Goal: Task Accomplishment & Management: Use online tool/utility

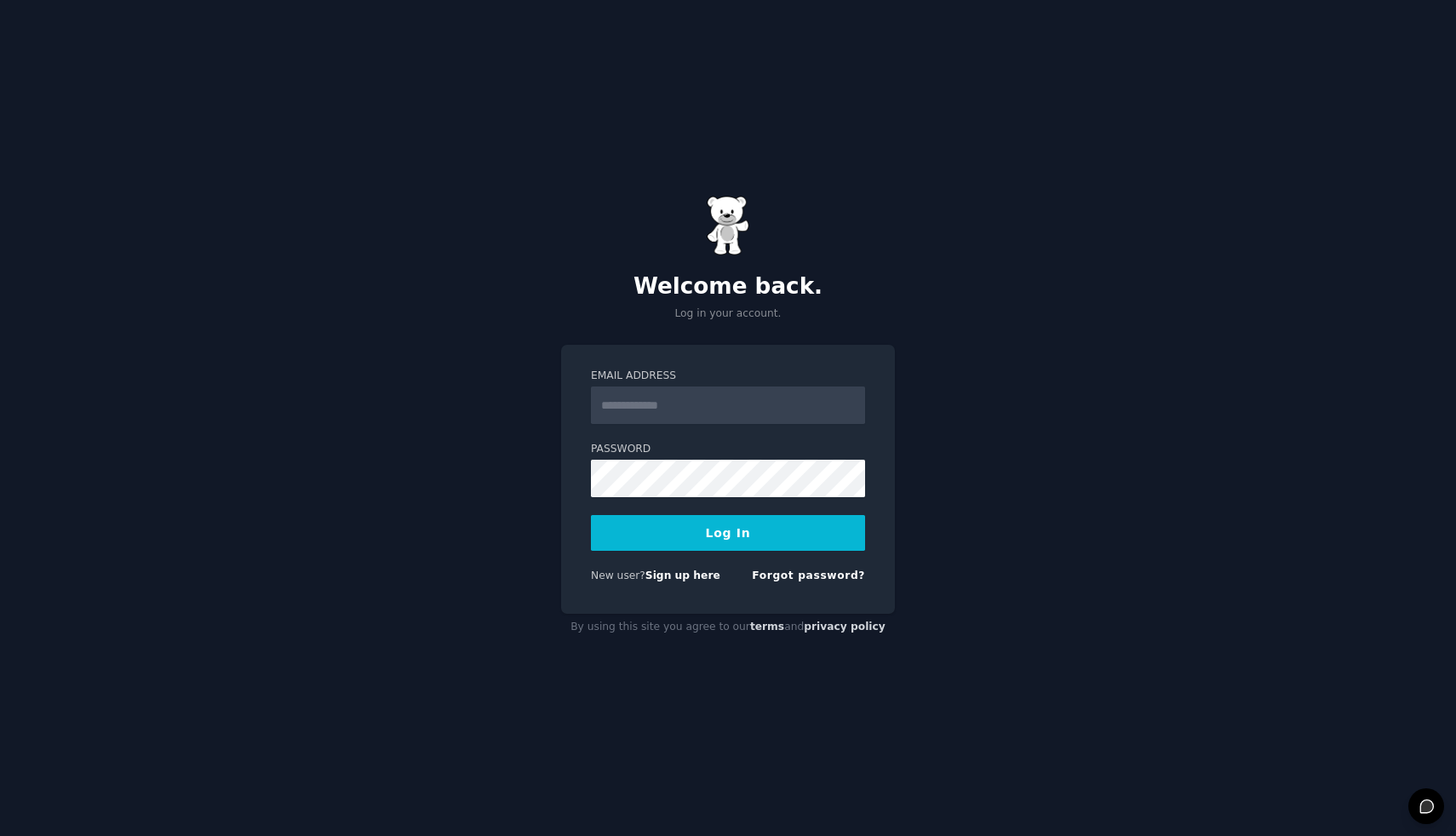
click at [0, 835] on nordpass-portal at bounding box center [0, 836] width 0 height 0
type input "**********"
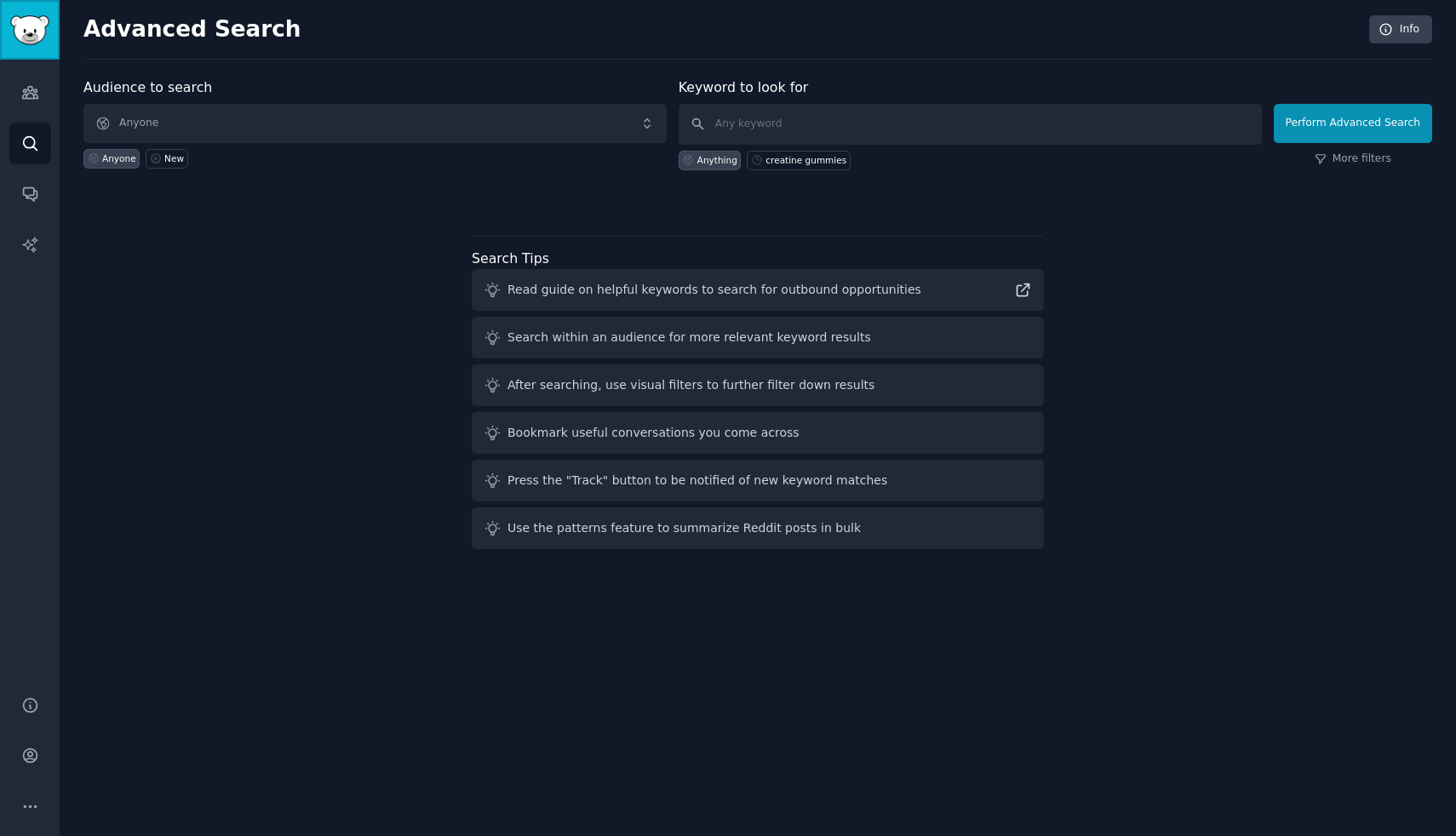
click at [33, 39] on img "Sidebar" at bounding box center [30, 31] width 39 height 30
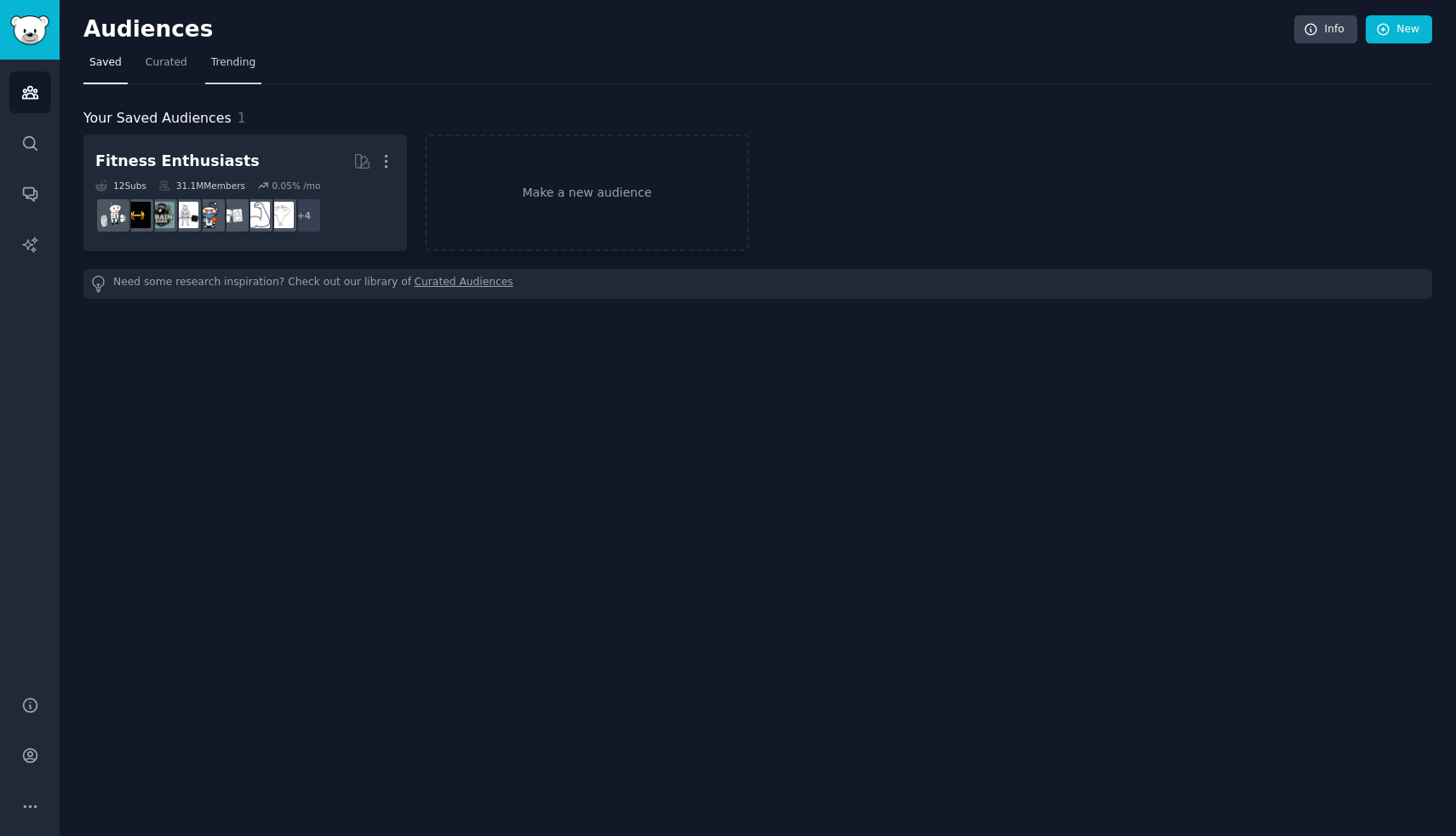
click at [224, 71] on link "Trending" at bounding box center [232, 66] width 56 height 34
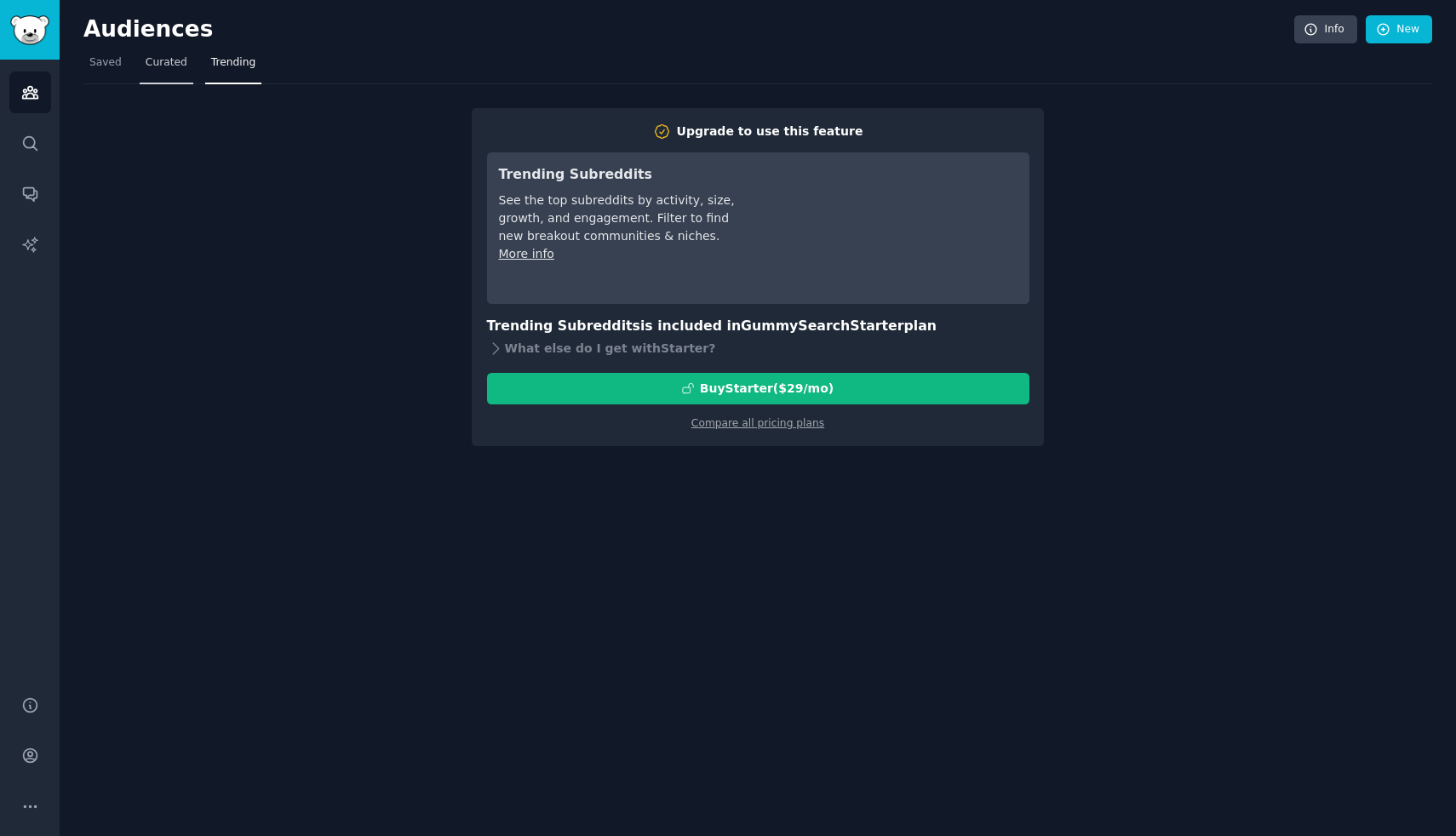
click at [170, 68] on span "Curated" at bounding box center [166, 63] width 41 height 16
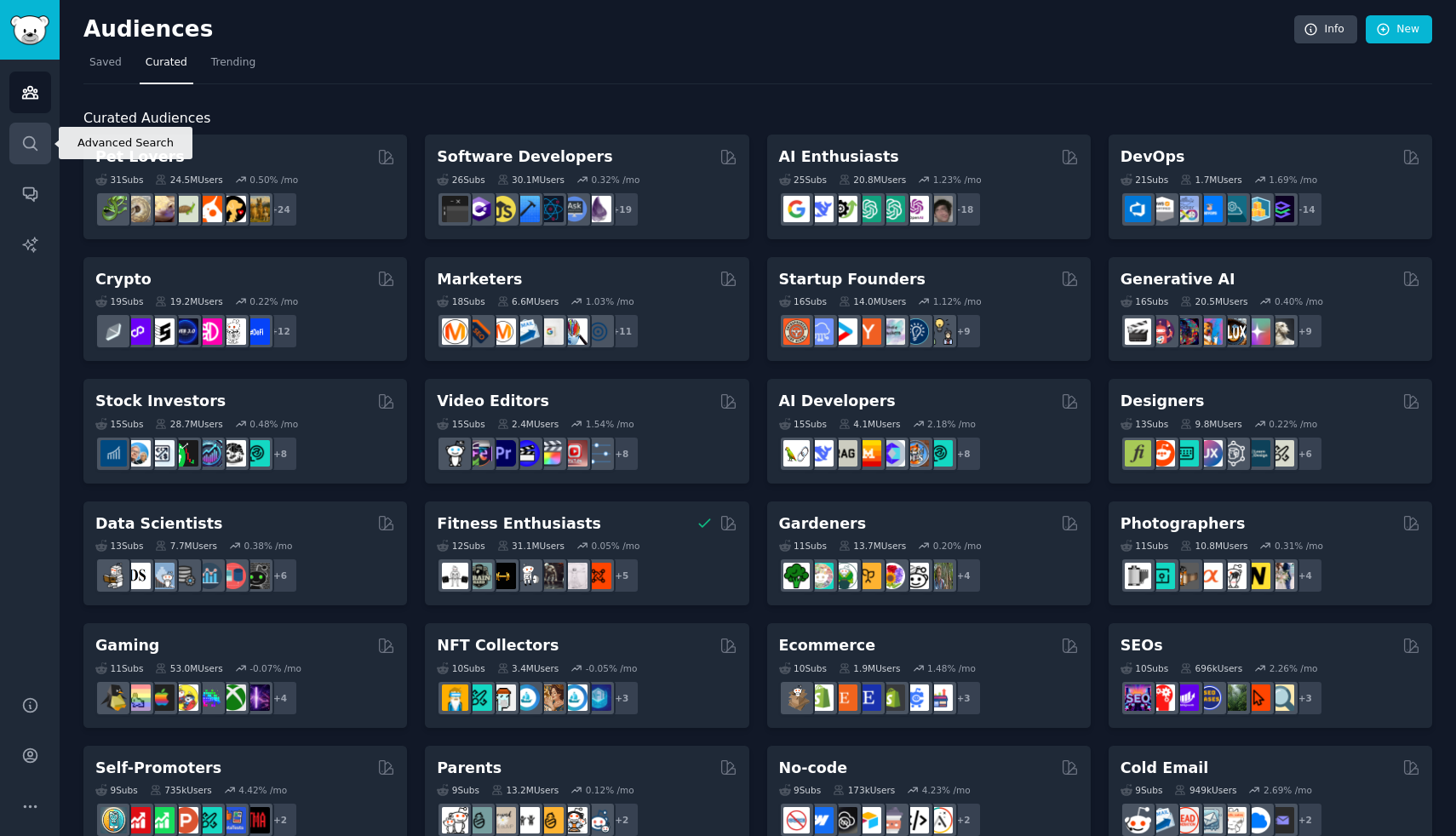
click at [29, 133] on link "Search" at bounding box center [31, 143] width 41 height 41
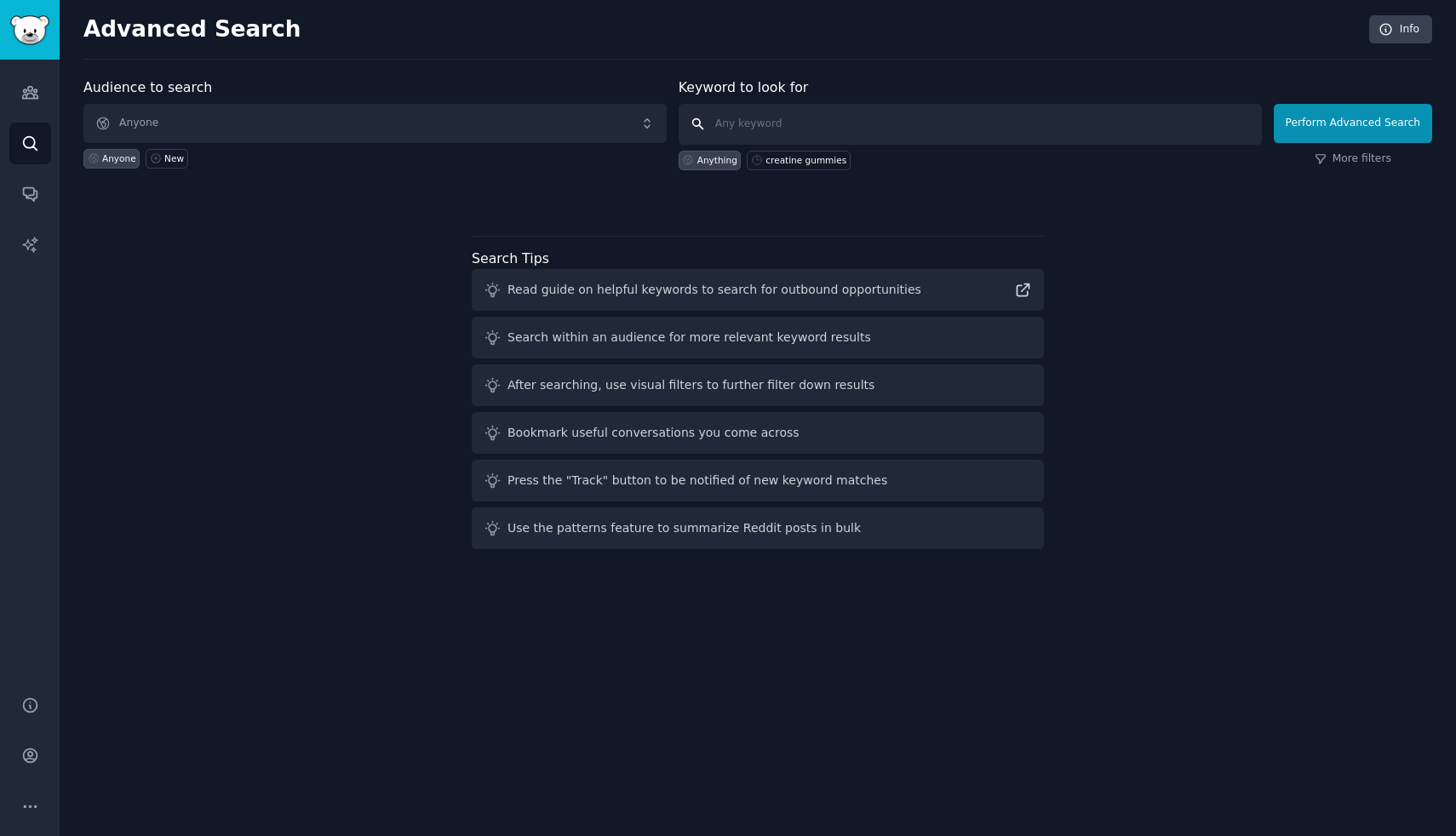
click at [786, 128] on input "text" at bounding box center [970, 123] width 583 height 40
type input "supplements"
click button "Perform Advanced Search" at bounding box center [1353, 123] width 159 height 39
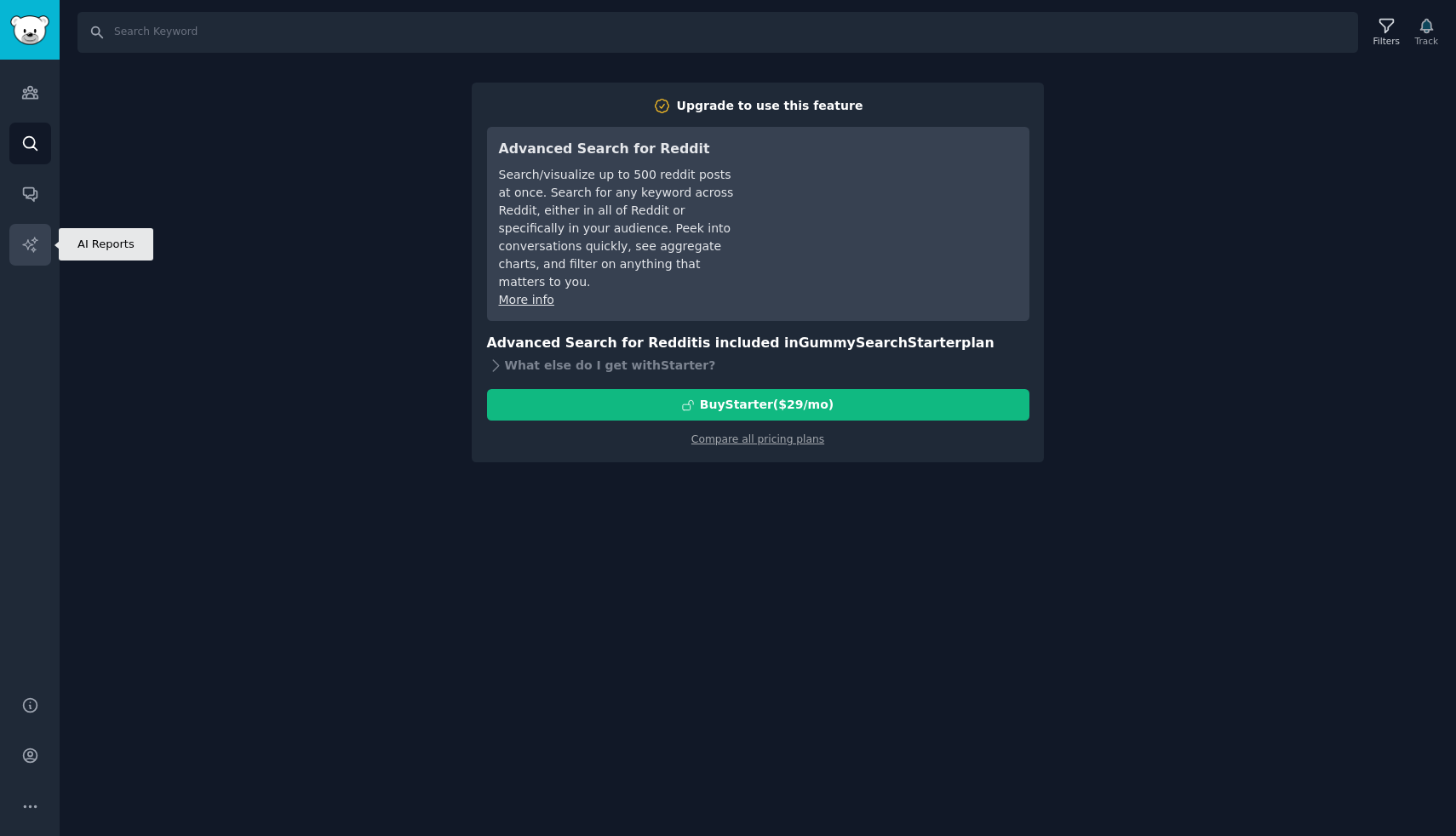
click at [34, 241] on icon "Sidebar" at bounding box center [29, 243] width 15 height 15
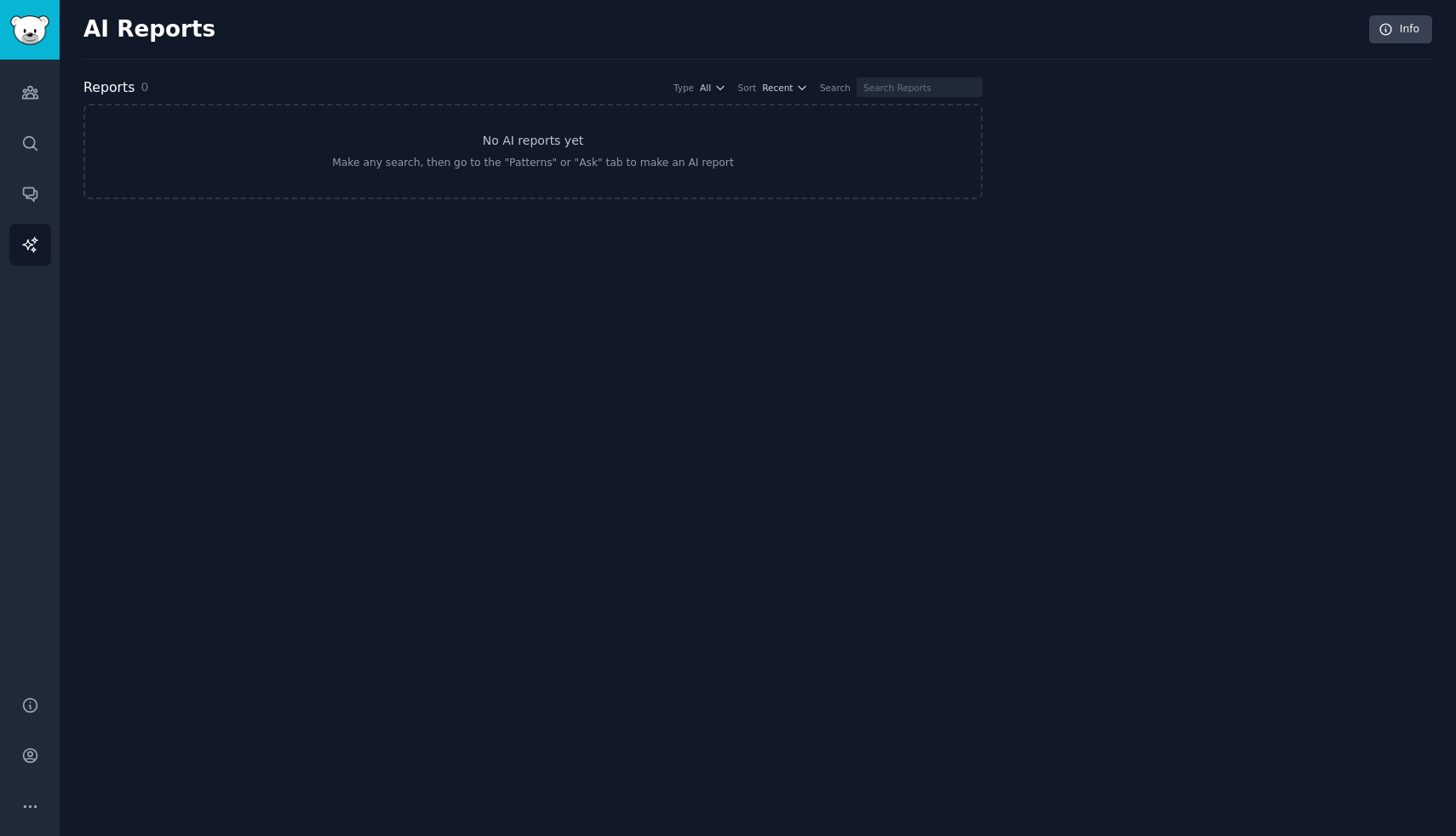
click at [42, 116] on div "Audiences Search Conversations AI Reports" at bounding box center [30, 366] width 59 height 615
click at [41, 95] on link "Audiences" at bounding box center [31, 93] width 41 height 41
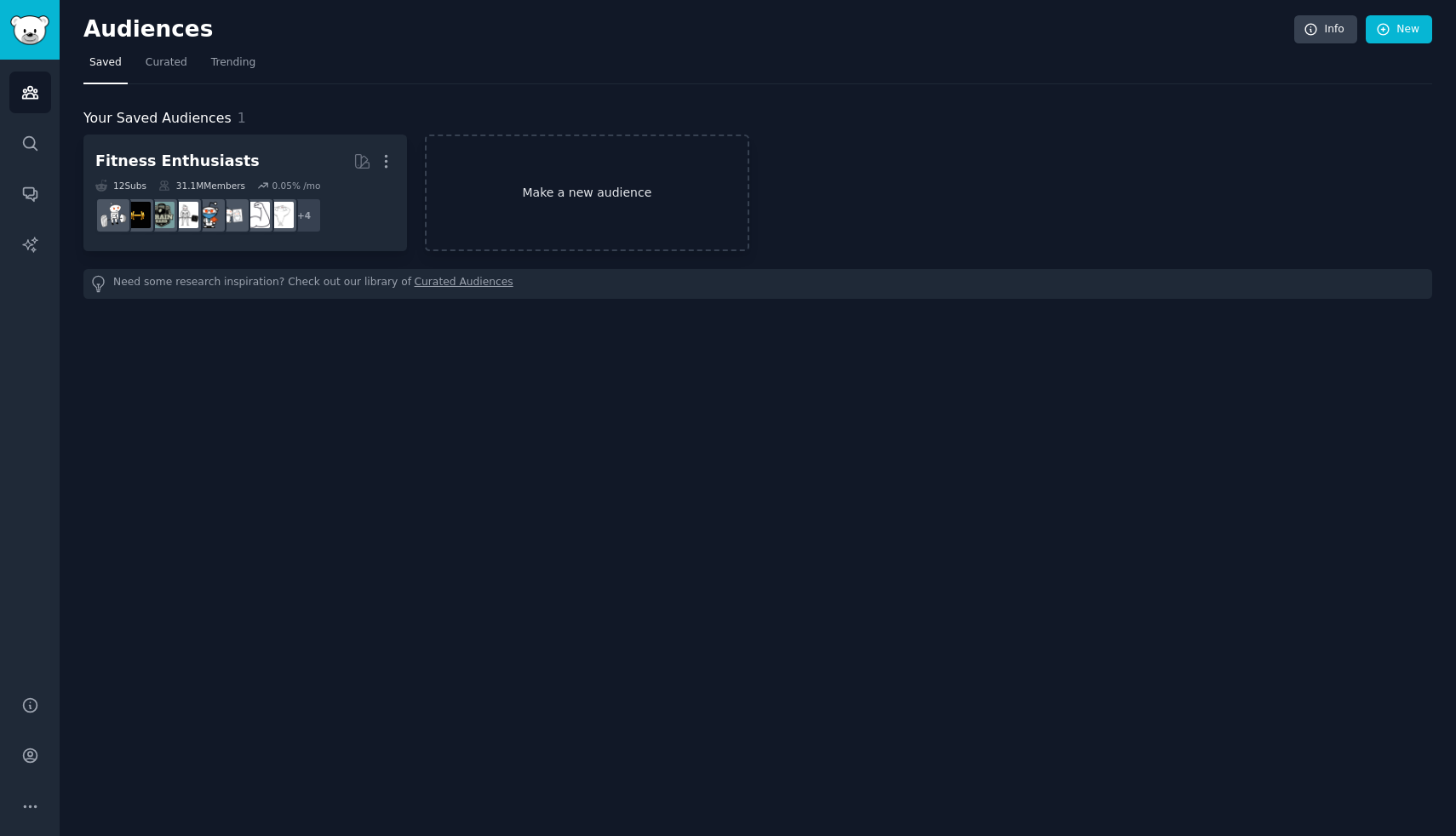
click at [500, 159] on link "Make a new audience" at bounding box center [586, 193] width 323 height 116
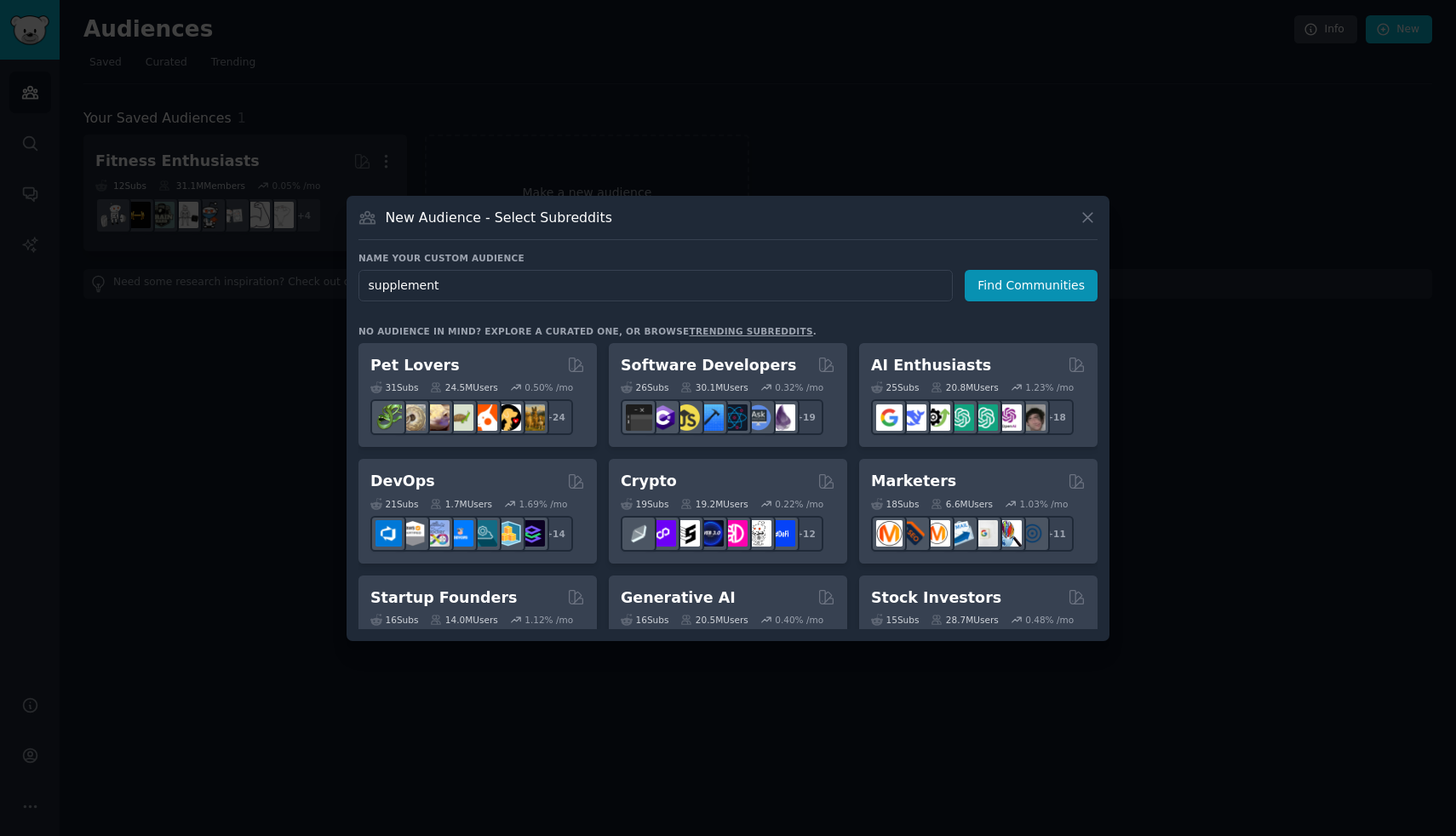
type input "supplements"
click button "Find Communities" at bounding box center [1030, 286] width 133 height 32
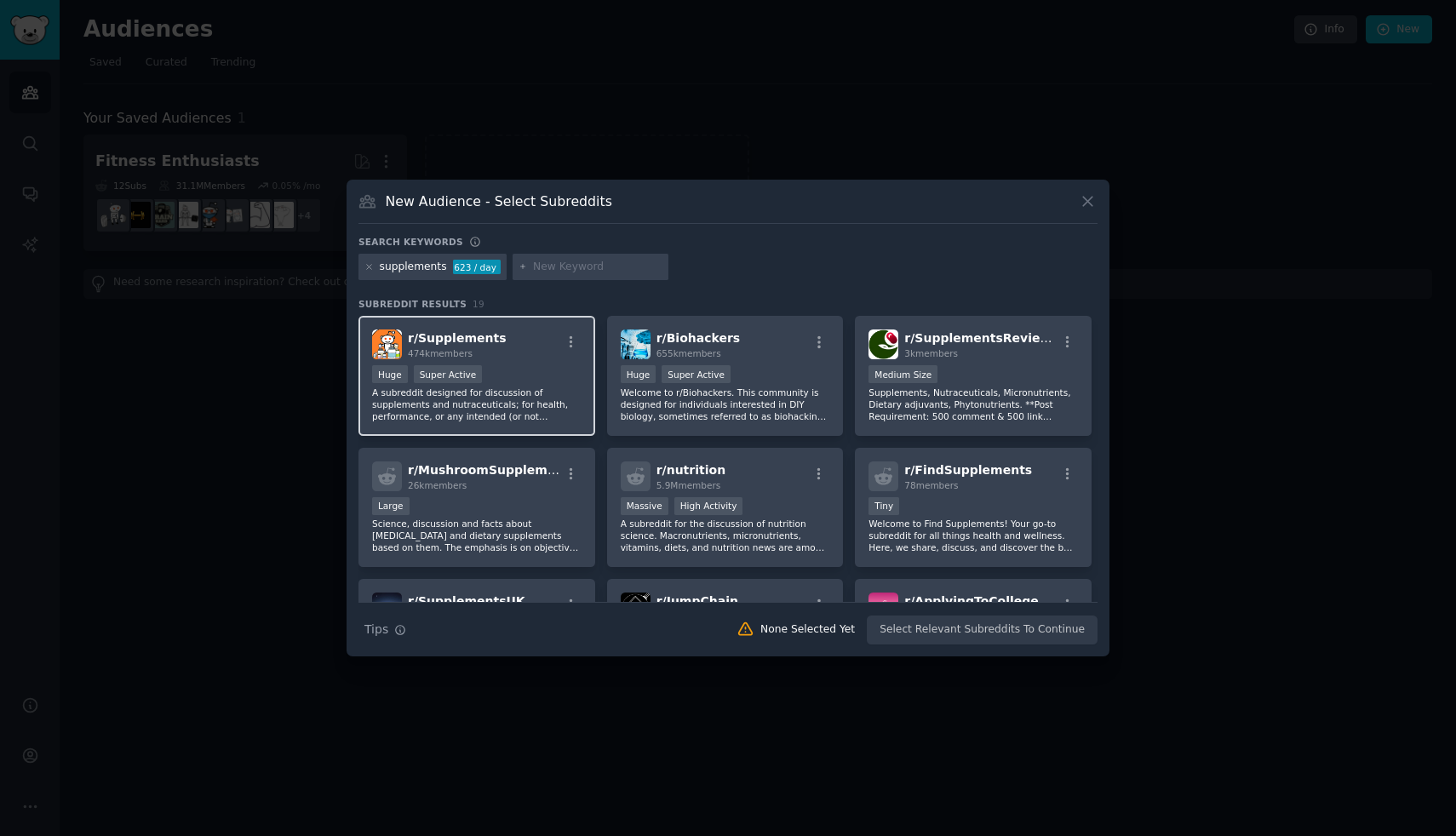
click at [530, 337] on div "r/ Supplements 474k members" at bounding box center [477, 344] width 210 height 30
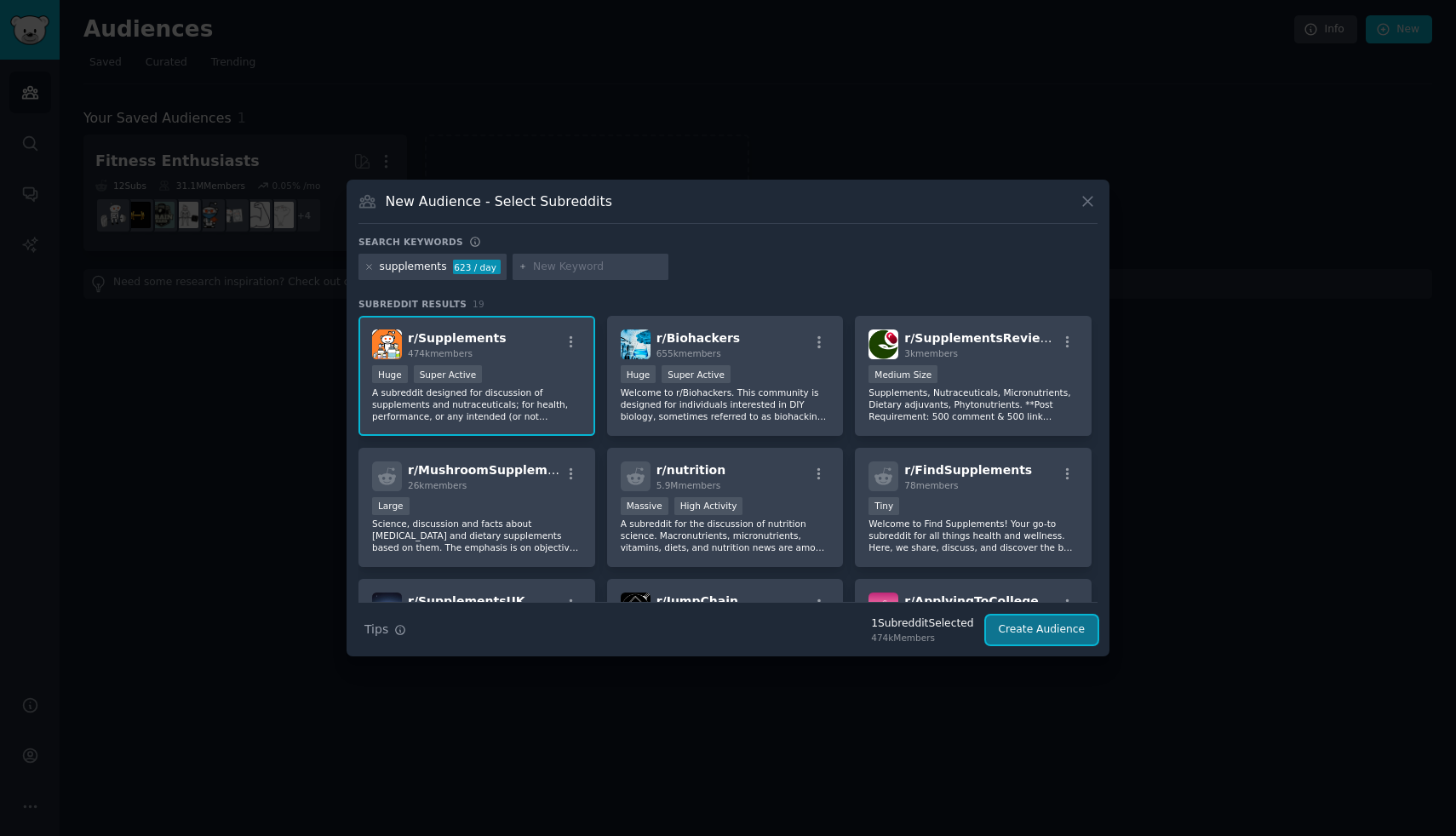
click at [1058, 642] on button "Create Audience" at bounding box center [1042, 629] width 112 height 29
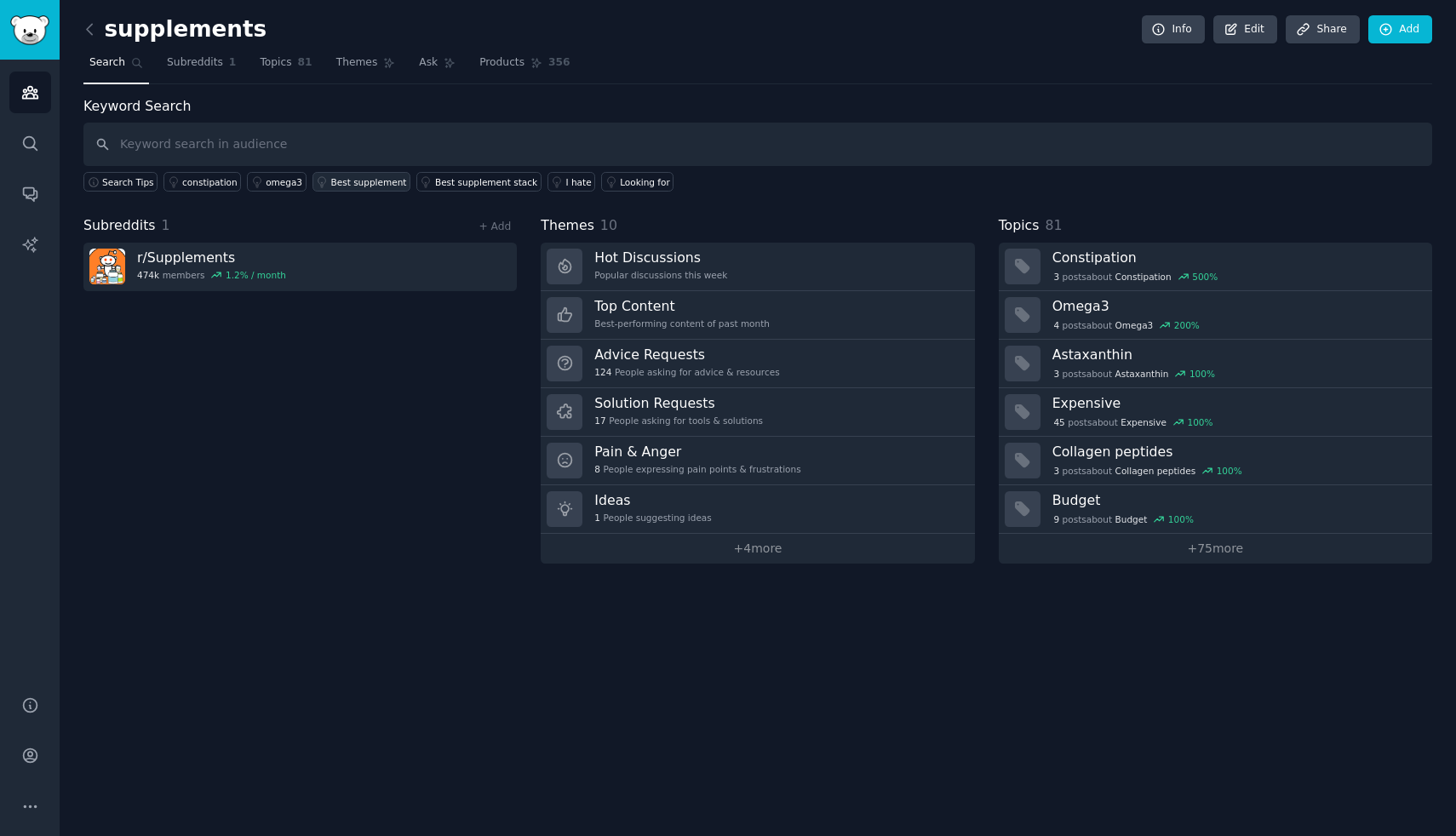
click at [371, 182] on div "Best supplement" at bounding box center [368, 182] width 76 height 12
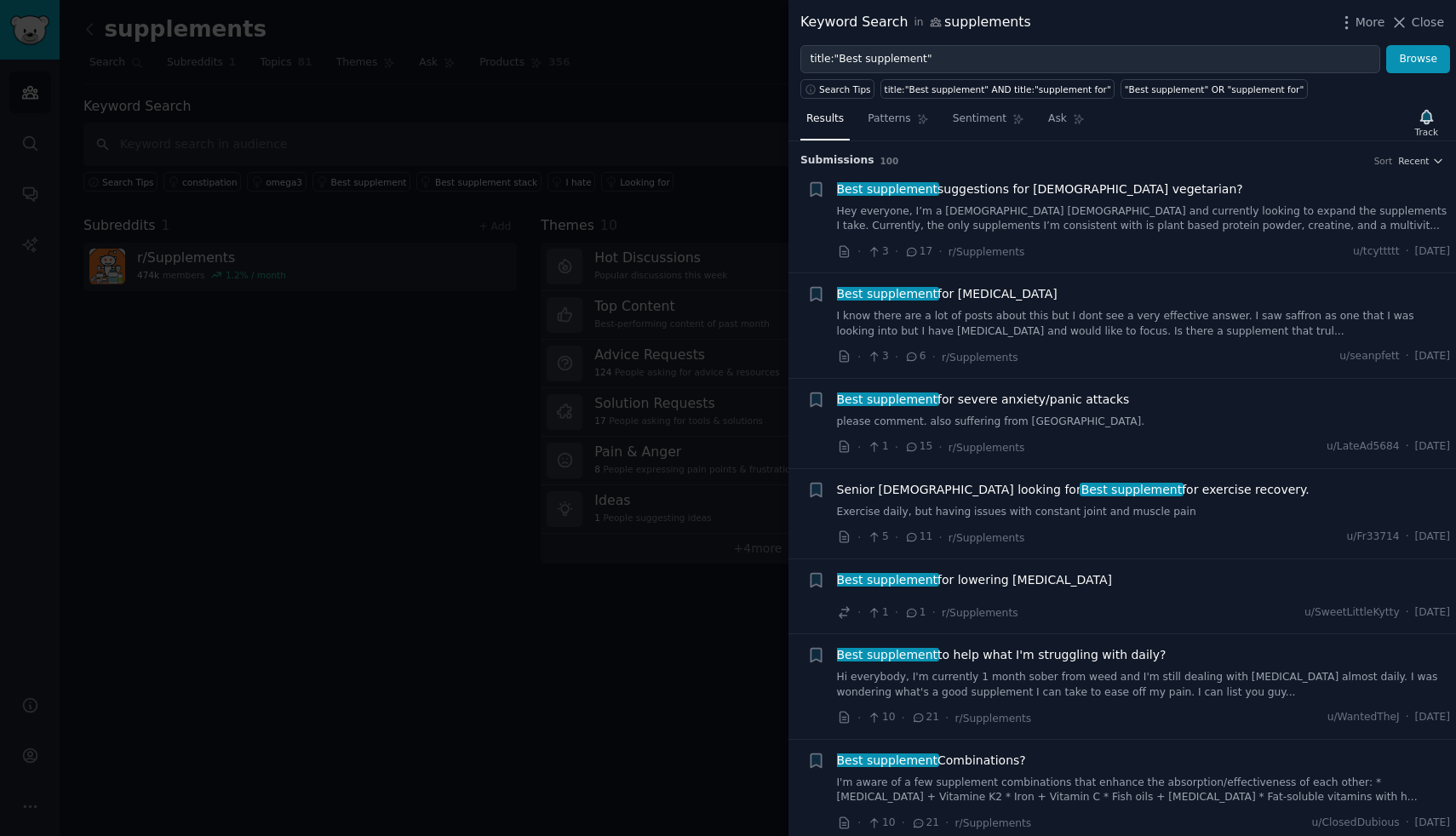
click at [1432, 34] on div "Keyword Search in supplements More Close" at bounding box center [1121, 23] width 667 height 45
click at [1430, 28] on span "Close" at bounding box center [1427, 23] width 33 height 18
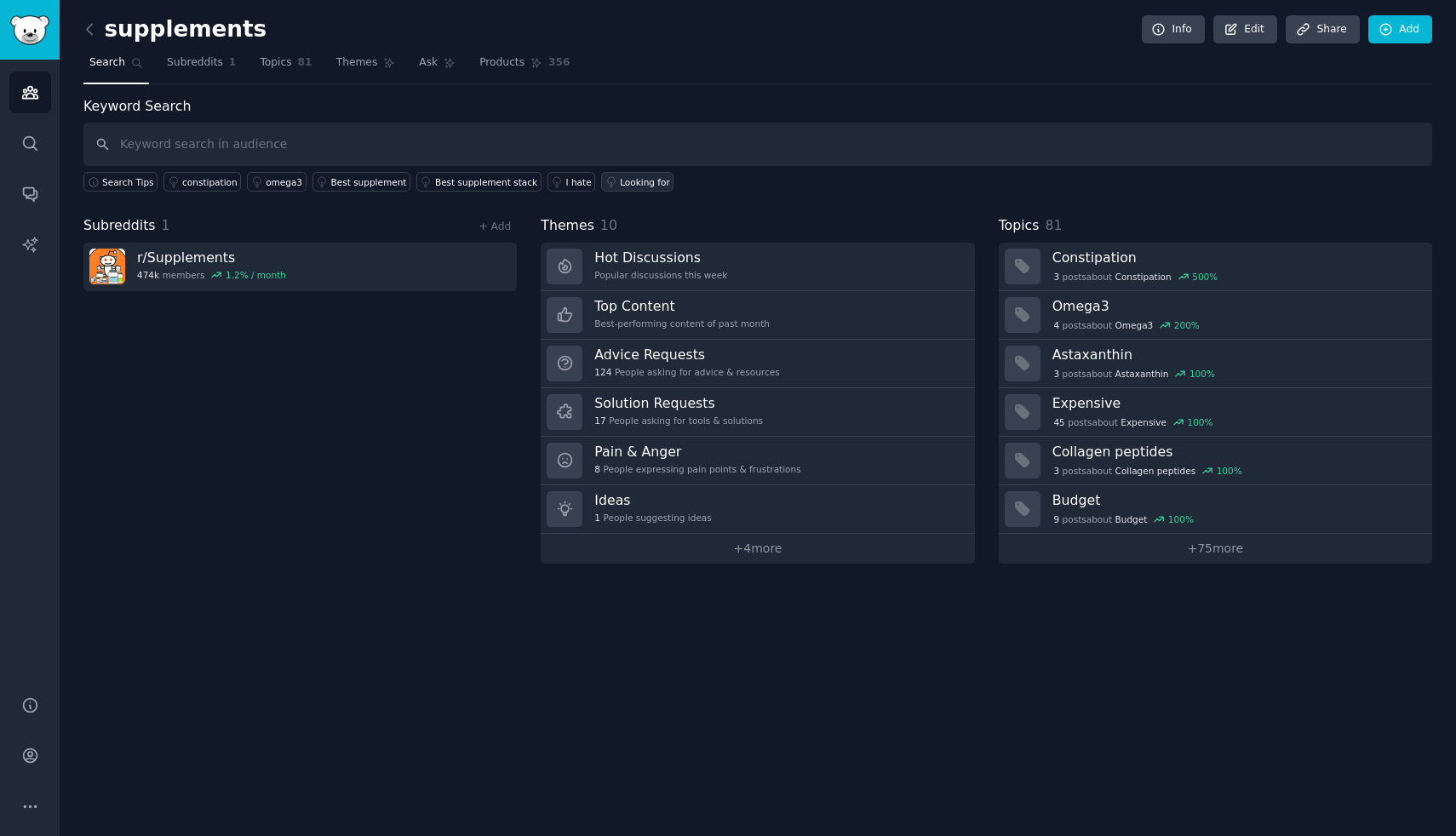
click at [640, 178] on div "Looking for" at bounding box center [644, 182] width 50 height 12
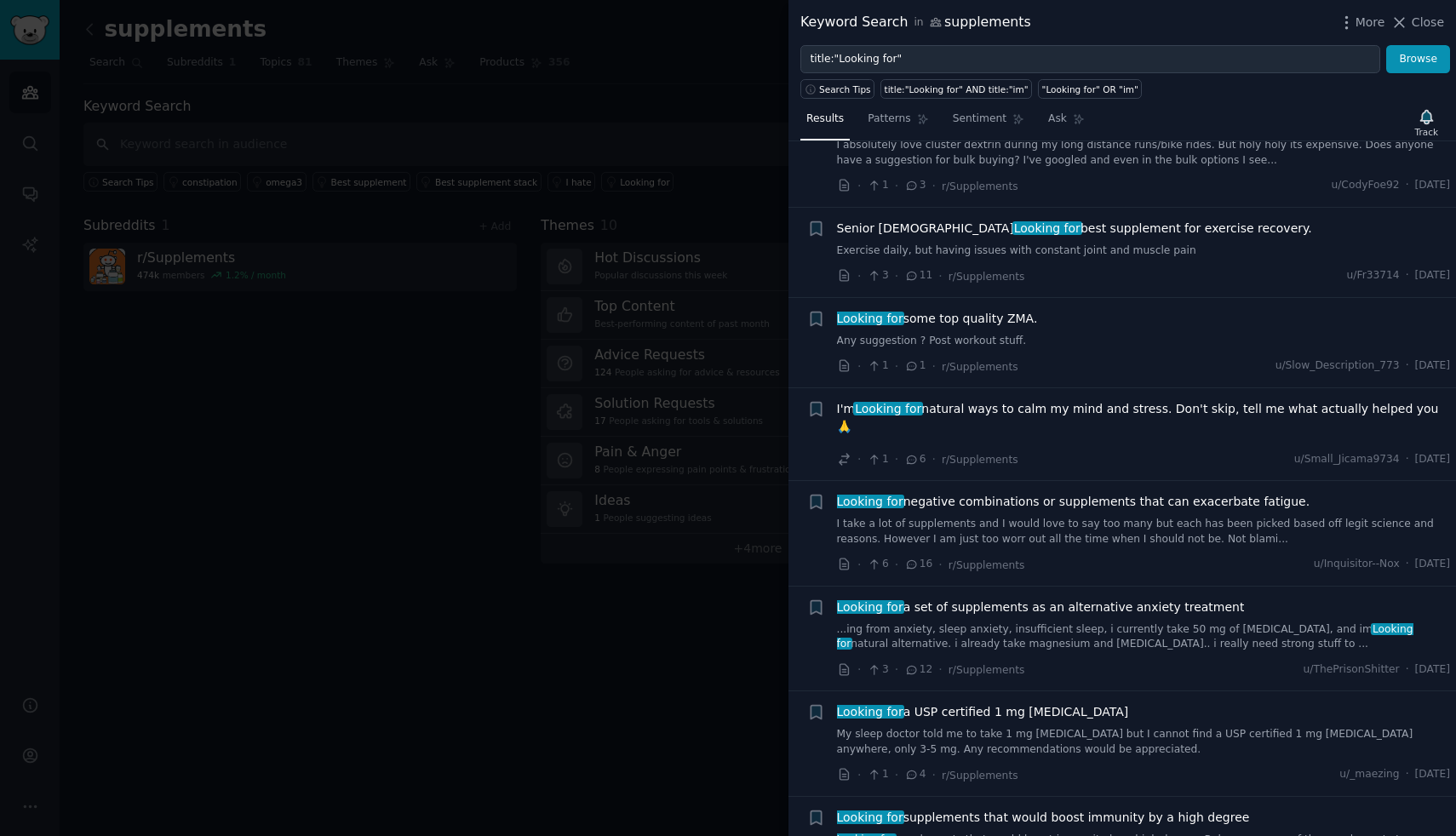
scroll to position [404, 0]
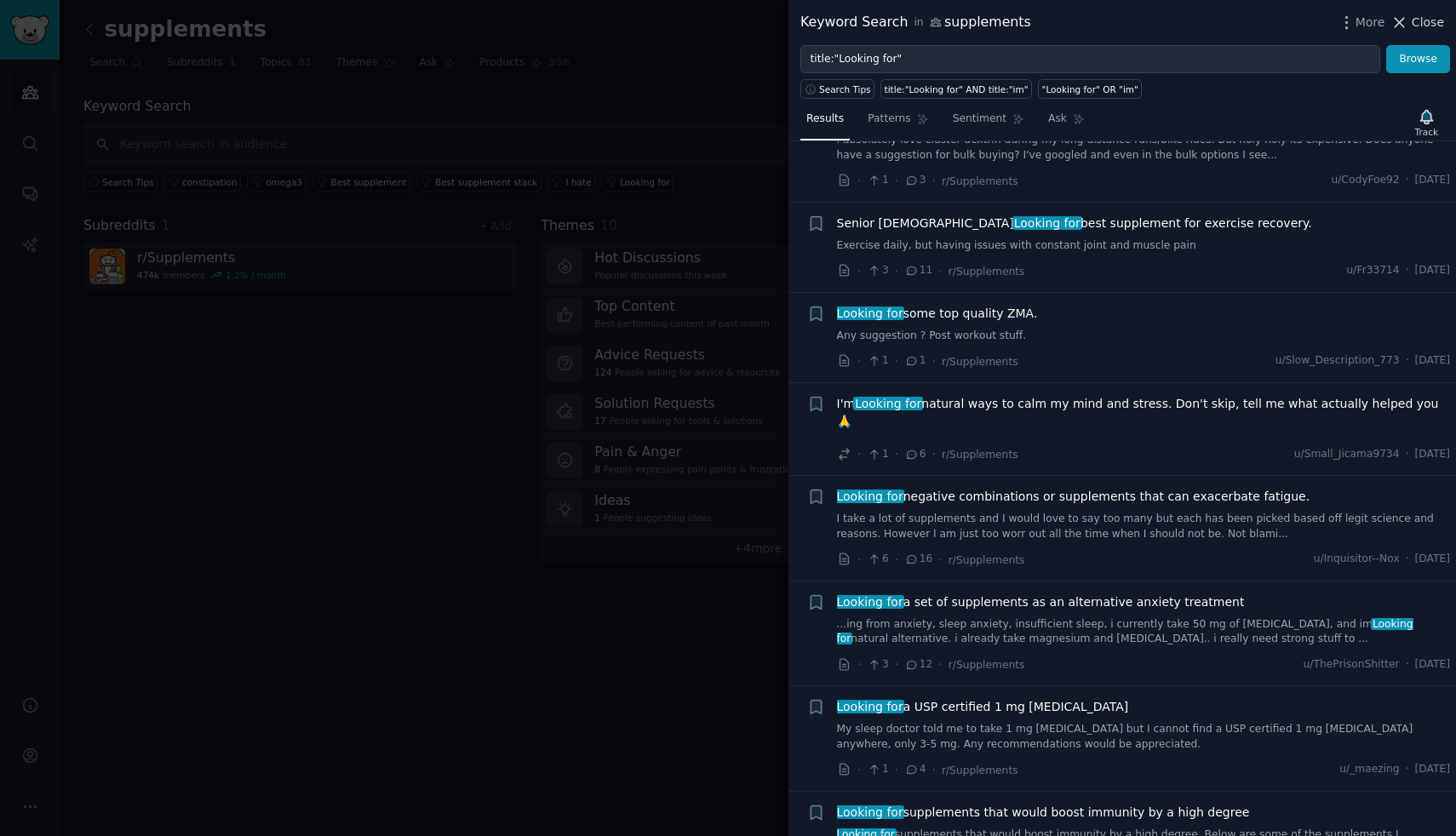
click at [1425, 25] on span "Close" at bounding box center [1427, 23] width 33 height 18
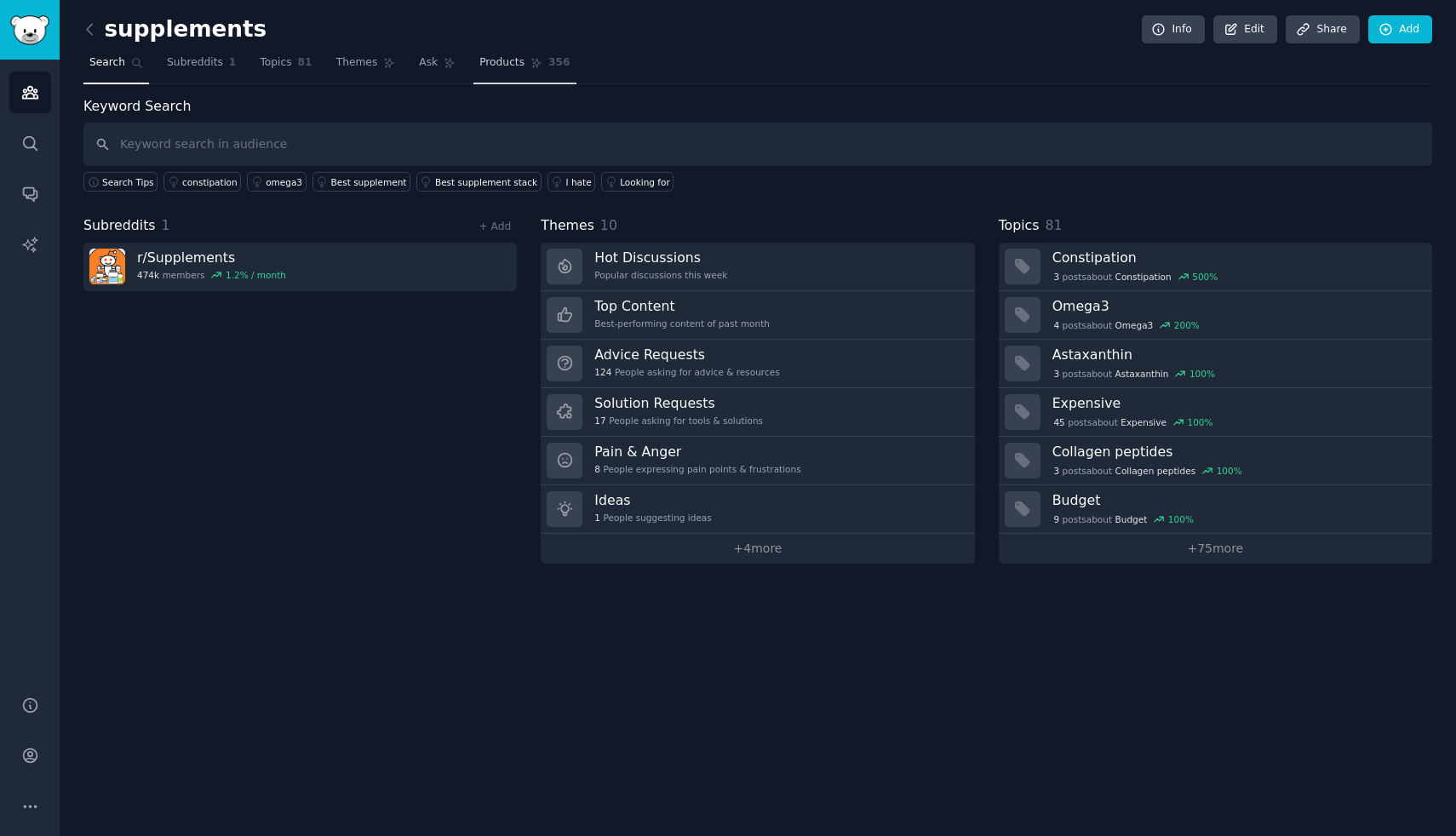
click at [522, 58] on link "Products 356" at bounding box center [524, 66] width 102 height 34
